Goal: Find specific page/section: Find specific page/section

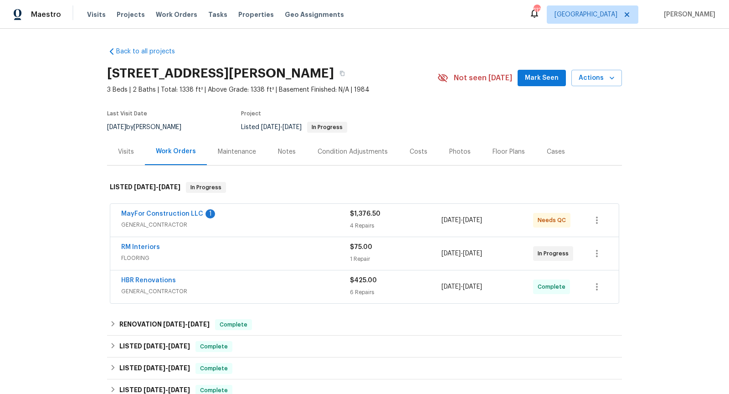
click at [307, 224] on span "GENERAL_CONTRACTOR" at bounding box center [235, 224] width 229 height 9
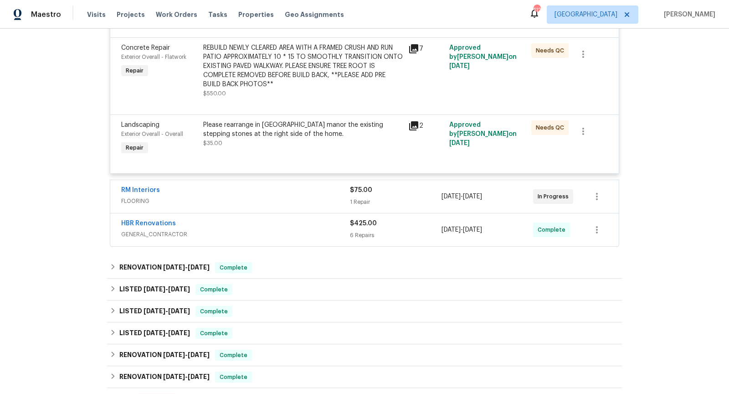
scroll to position [386, 0]
click at [279, 229] on span "GENERAL_CONTRACTOR" at bounding box center [235, 233] width 229 height 9
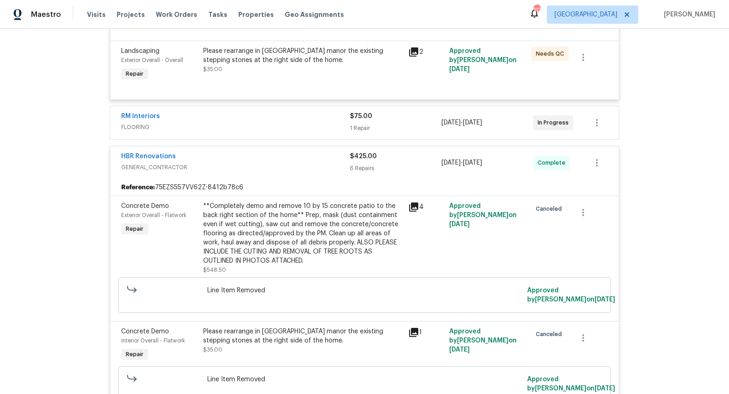
scroll to position [451, 0]
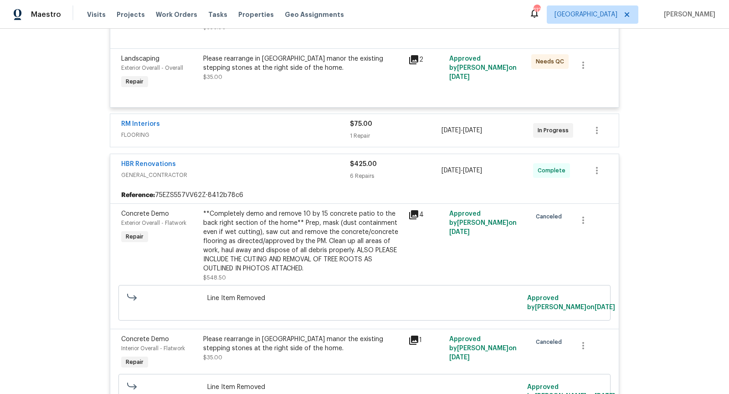
click at [282, 138] on div "RM Interiors FLOORING" at bounding box center [235, 130] width 229 height 22
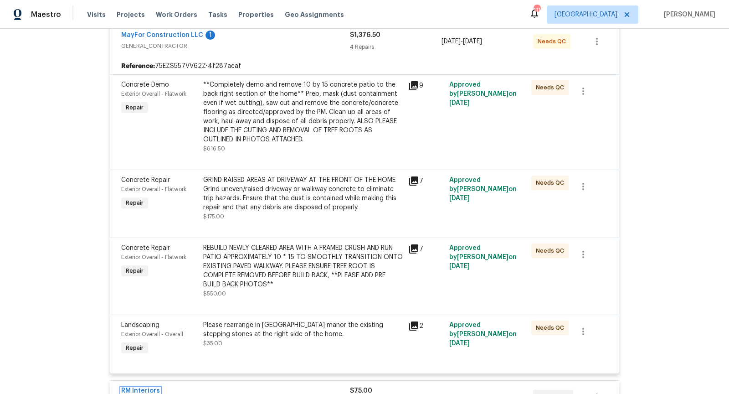
scroll to position [187, 0]
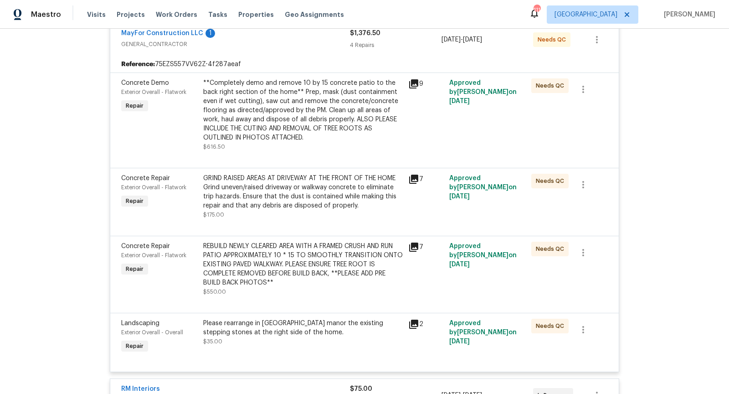
click at [416, 84] on icon at bounding box center [413, 83] width 11 height 11
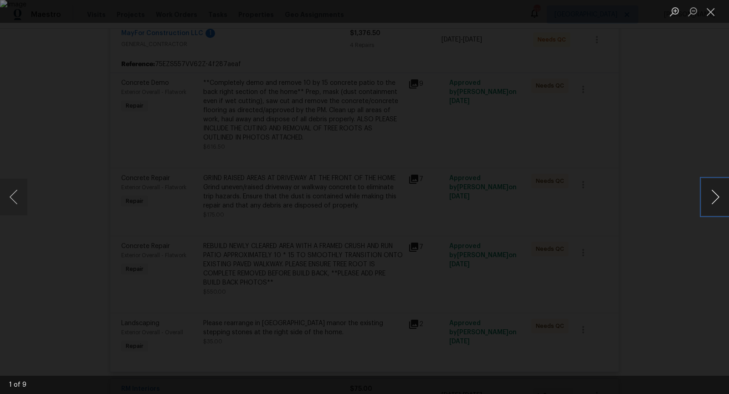
click at [710, 196] on button "Next image" at bounding box center [714, 197] width 27 height 36
click at [14, 196] on button "Previous image" at bounding box center [13, 197] width 27 height 36
click at [716, 196] on button "Next image" at bounding box center [714, 197] width 27 height 36
click at [717, 196] on button "Next image" at bounding box center [714, 197] width 27 height 36
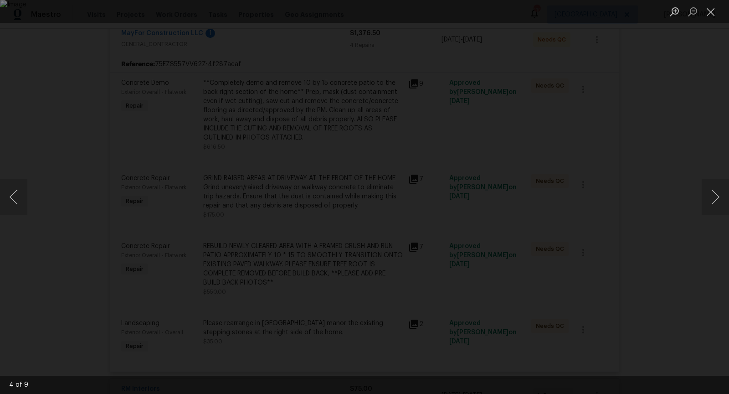
click at [674, 162] on div "Lightbox" at bounding box center [364, 197] width 729 height 394
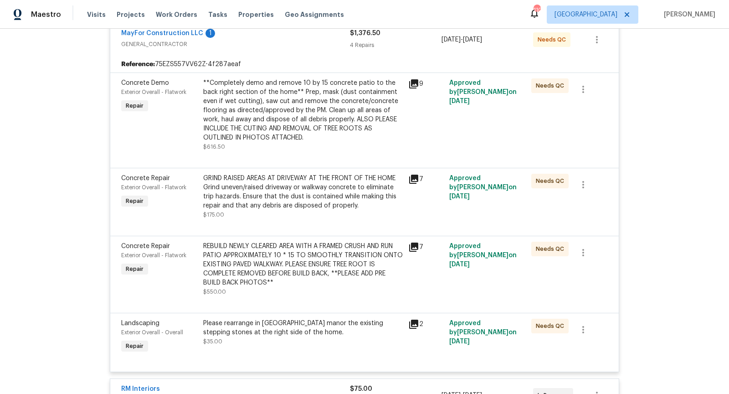
scroll to position [0, 0]
